Goal: Navigation & Orientation: Find specific page/section

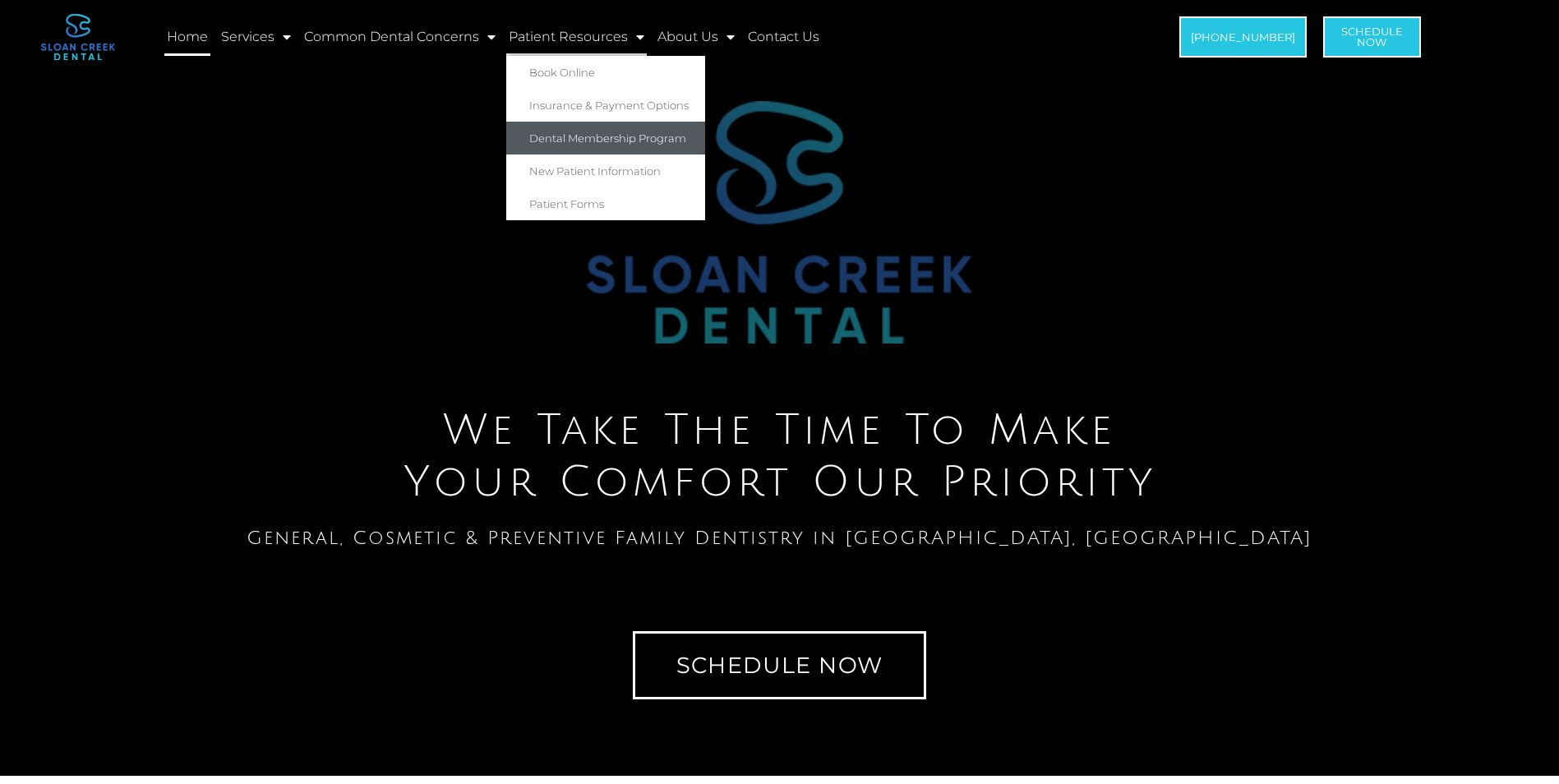
click at [607, 130] on link "Dental Membership Program" at bounding box center [606, 138] width 198 height 33
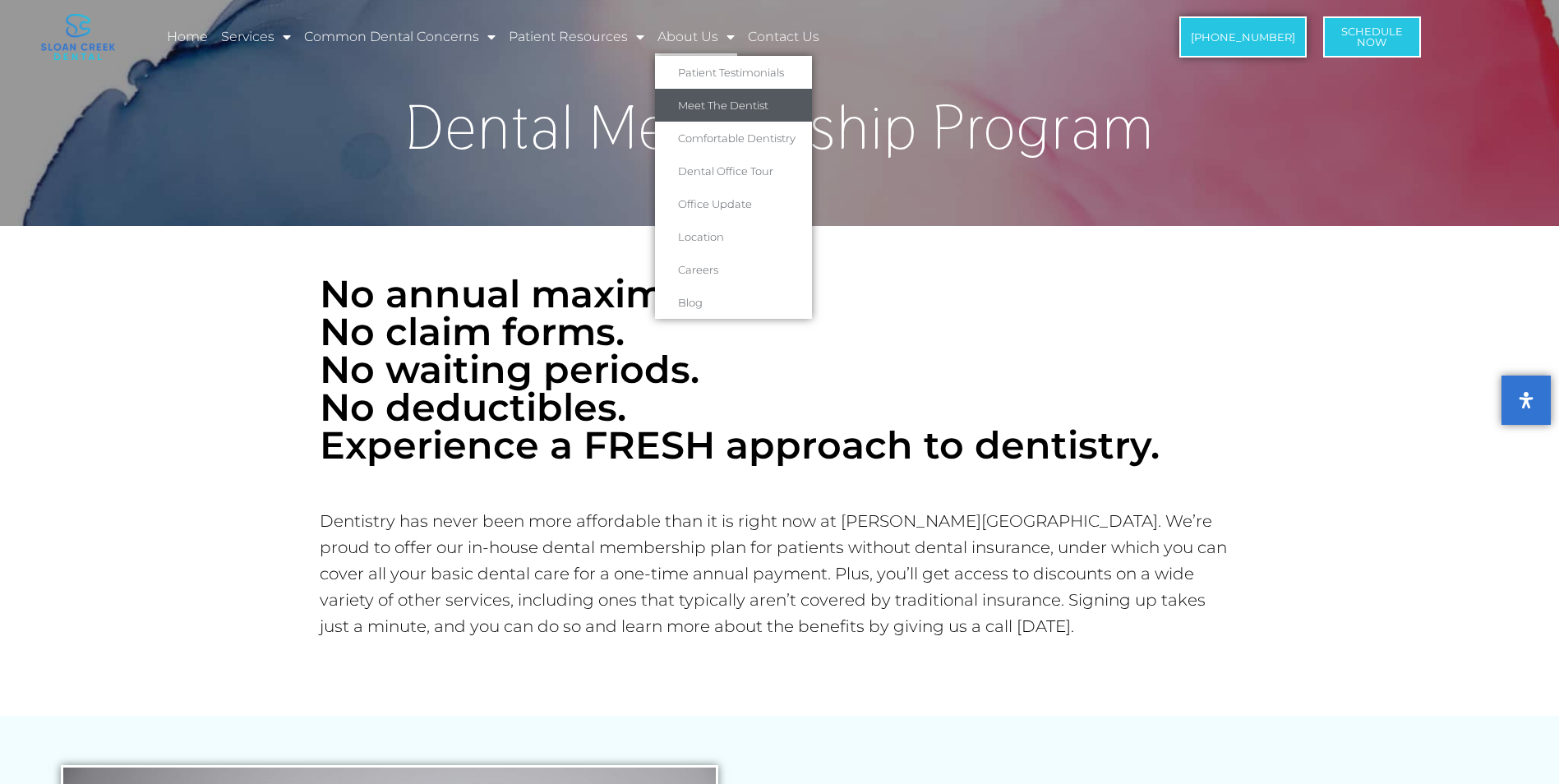
click at [717, 107] on link "Meet The Dentist" at bounding box center [733, 105] width 157 height 33
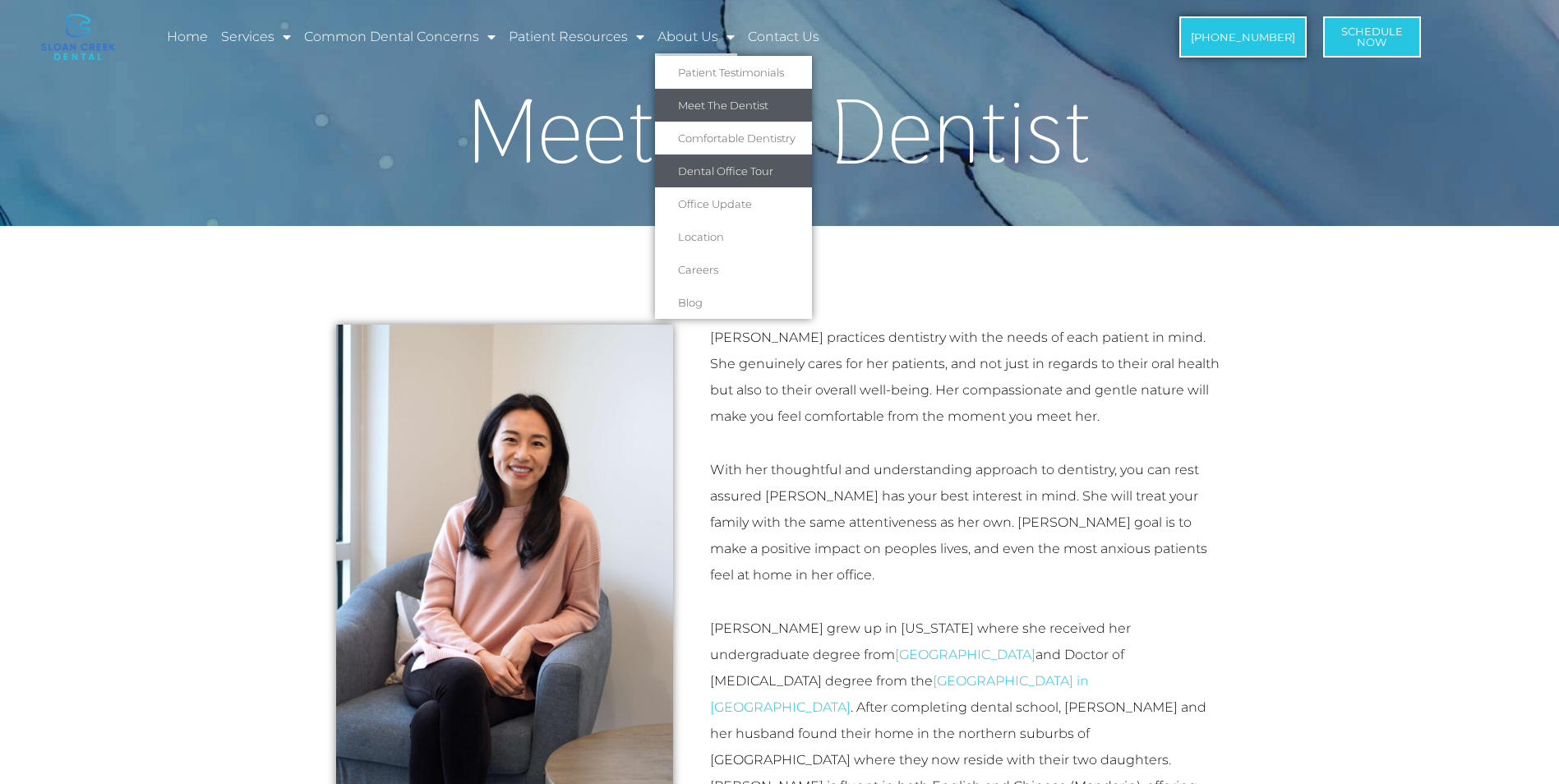
click at [774, 174] on link "Dental Office Tour" at bounding box center [733, 171] width 157 height 33
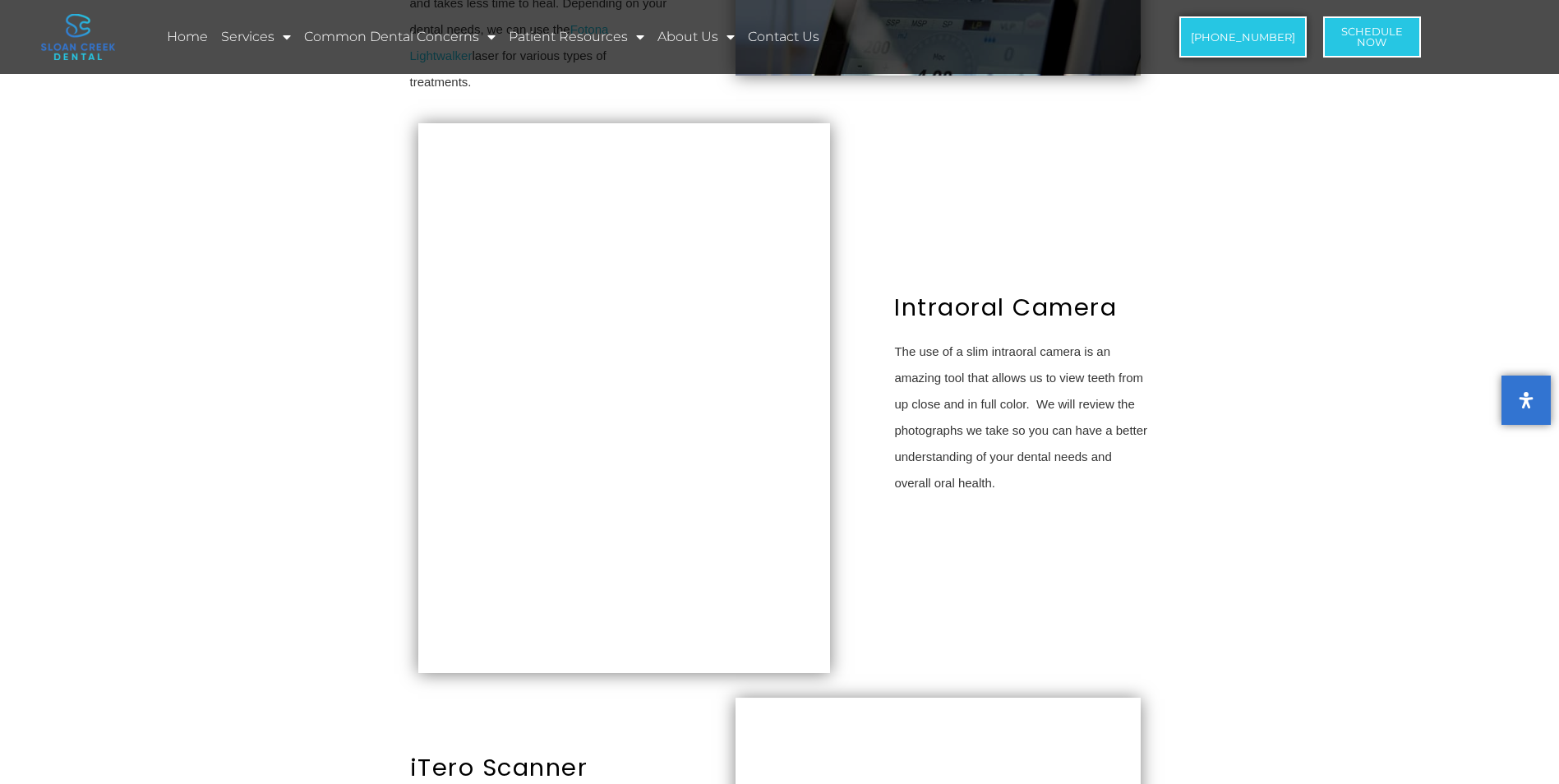
scroll to position [1807, 0]
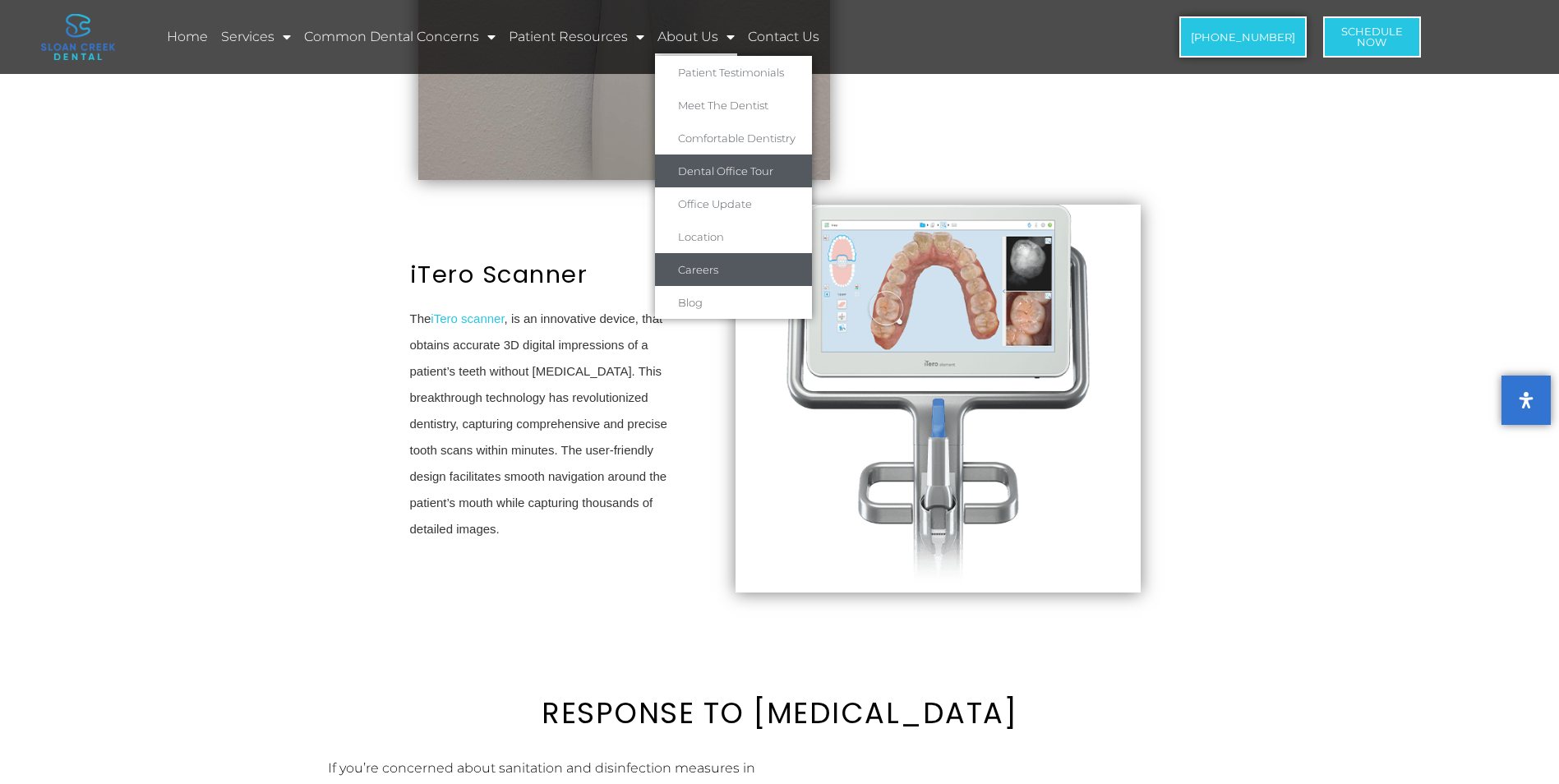
click at [734, 268] on link "Careers" at bounding box center [733, 269] width 157 height 33
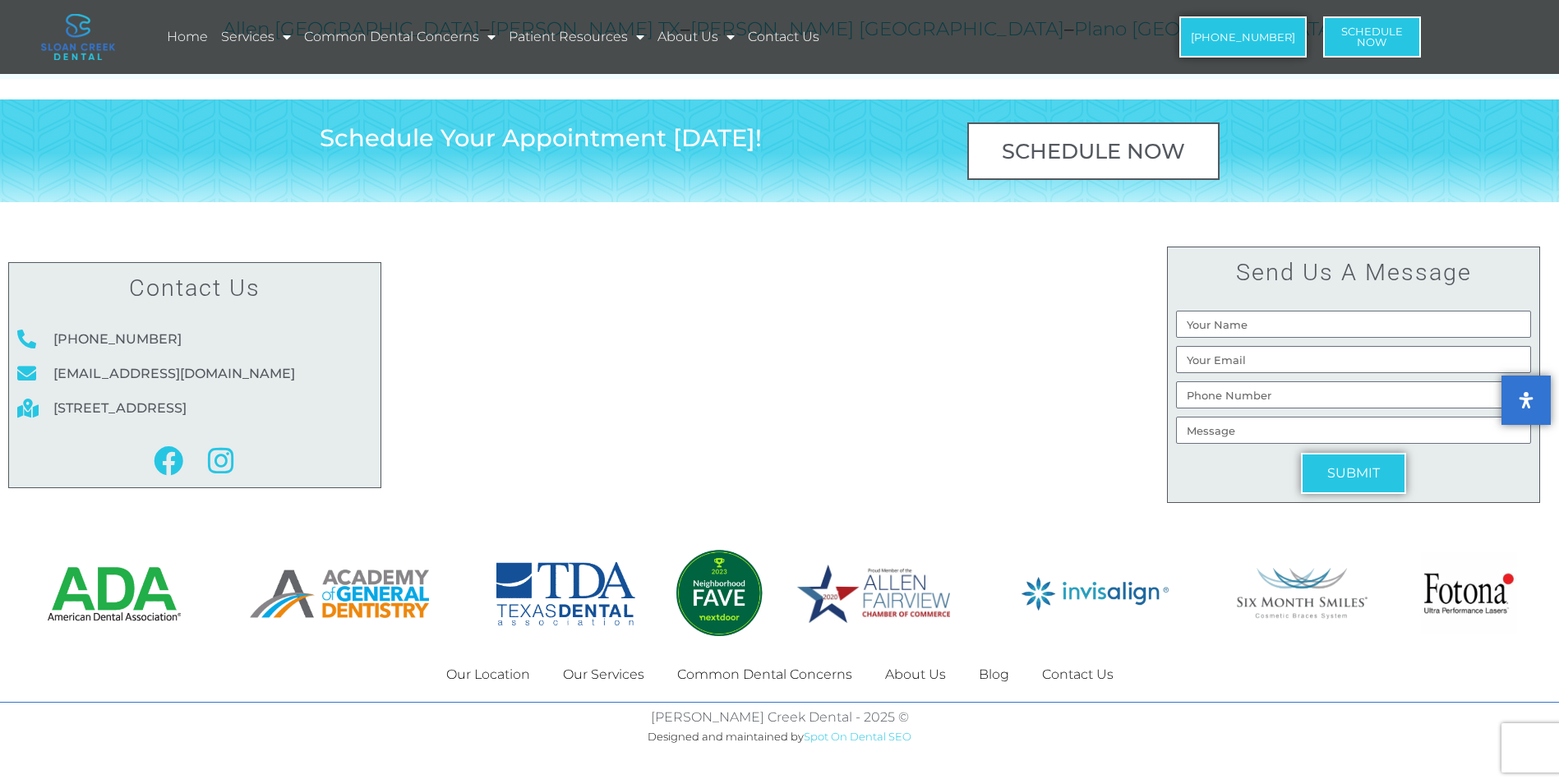
scroll to position [1000, 0]
